Goal: Check status: Check status

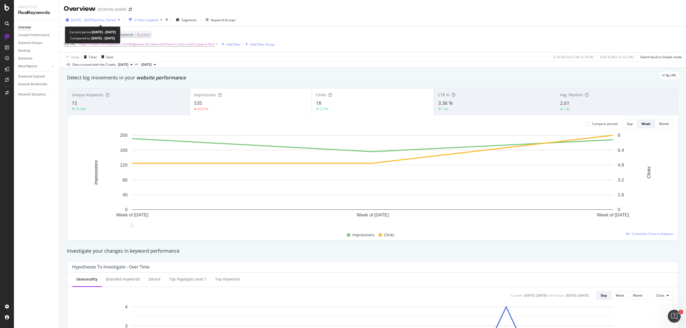
click at [88, 20] on span "[DATE] - [DATE]" at bounding box center [83, 20] width 24 height 5
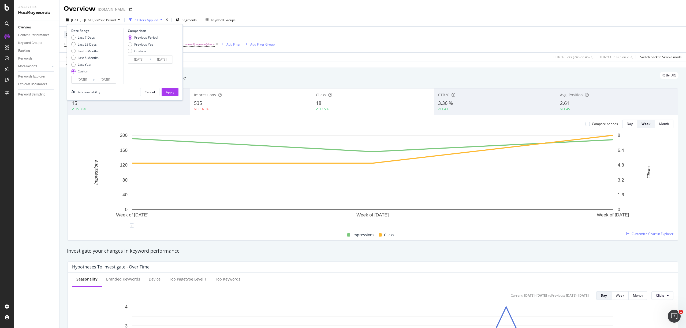
scroll to position [1, 0]
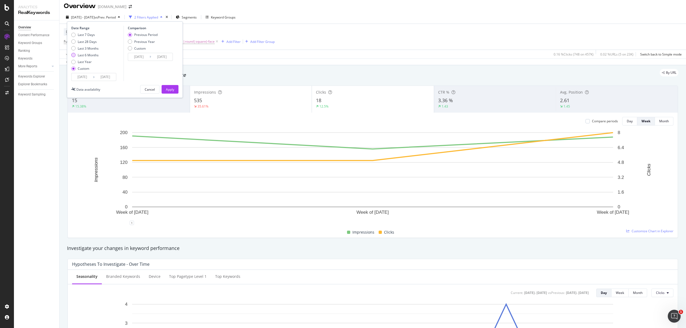
click at [77, 57] on div "Last 7 Days Last 28 Days Last 3 Months Last 6 Months Last Year Custom" at bounding box center [84, 52] width 27 height 40
click at [87, 54] on div "Last 6 Months" at bounding box center [88, 54] width 21 height 5
type input "[DATE]"
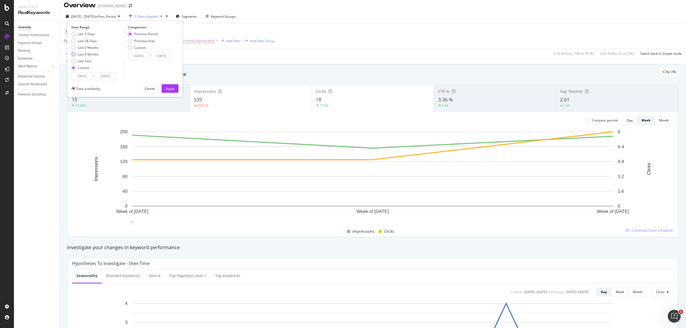
type input "[DATE]"
click at [171, 85] on div "Apply" at bounding box center [170, 88] width 8 height 8
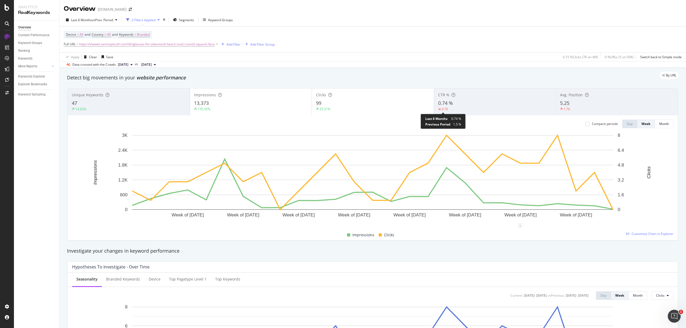
click at [444, 111] on div "0.76" at bounding box center [445, 109] width 6 height 5
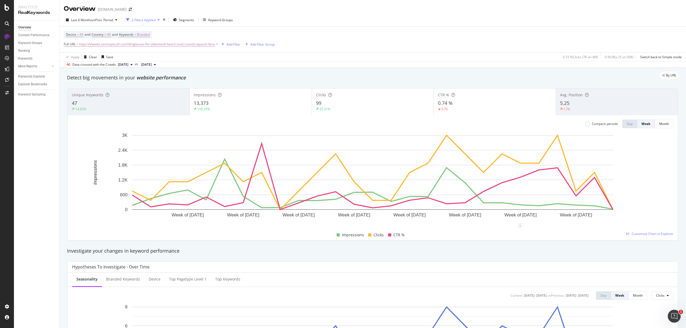
click at [578, 106] on div "5.25" at bounding box center [617, 103] width 114 height 7
